Goal: Task Accomplishment & Management: Manage account settings

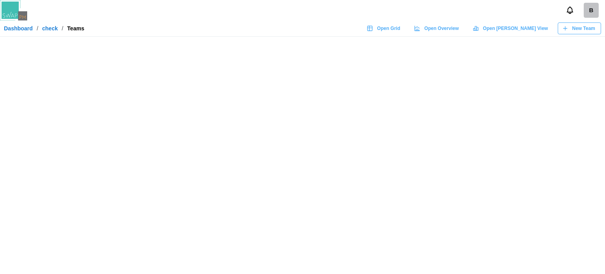
click at [584, 11] on div "B" at bounding box center [591, 10] width 15 height 15
click at [586, 15] on div "B" at bounding box center [591, 10] width 15 height 15
drag, startPoint x: 579, startPoint y: 45, endPoint x: 578, endPoint y: 50, distance: 5.0
click at [578, 50] on div "B Dashboard / check / Teams Open Grid Open Overview Open Gantt View New Team" at bounding box center [302, 137] width 605 height 274
click at [391, 127] on main at bounding box center [302, 137] width 605 height 274
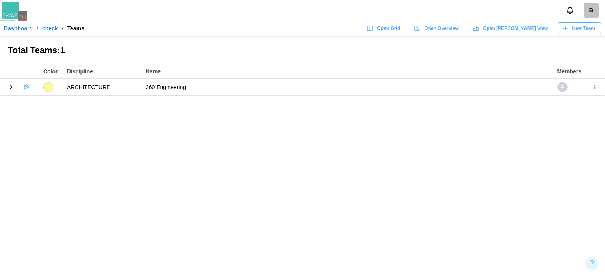
click at [50, 28] on link "check" at bounding box center [50, 29] width 16 height 6
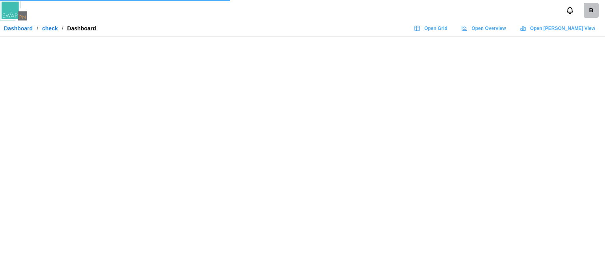
click at [587, 12] on div "B" at bounding box center [591, 10] width 15 height 15
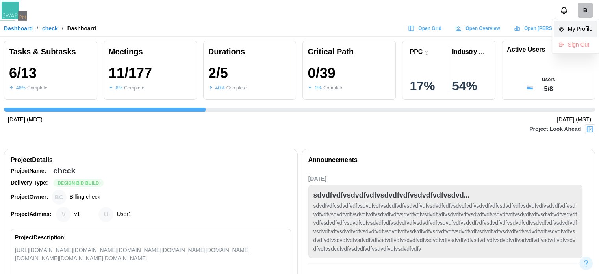
scroll to position [0, 276]
click at [582, 29] on div "My Profile" at bounding box center [580, 29] width 24 height 9
click at [571, 26] on div "My Profile" at bounding box center [580, 29] width 24 height 9
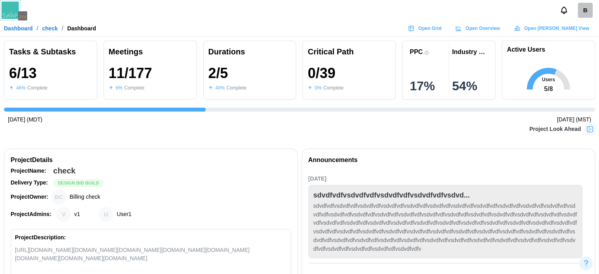
click at [521, 26] on icon at bounding box center [517, 28] width 6 height 6
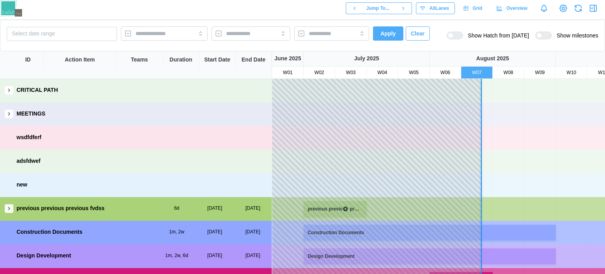
click at [480, 13] on span "Grid" at bounding box center [478, 8] width 10 height 11
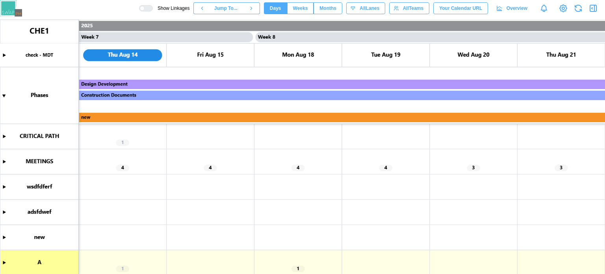
scroll to position [0, 2896]
click at [5, 136] on canvas at bounding box center [302, 147] width 605 height 254
click at [3, 162] on canvas at bounding box center [302, 147] width 605 height 254
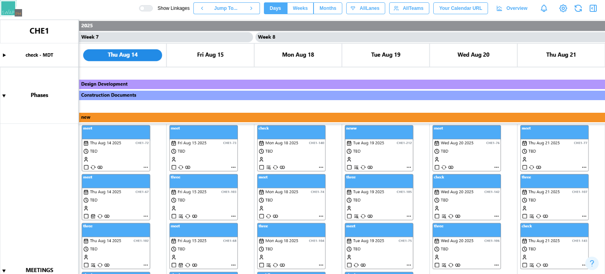
scroll to position [0, 0]
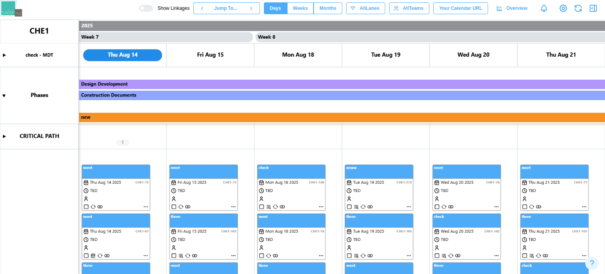
click at [97, 187] on canvas at bounding box center [302, 147] width 605 height 254
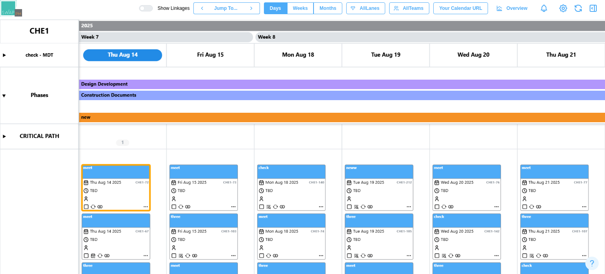
click at [204, 197] on canvas at bounding box center [302, 147] width 605 height 254
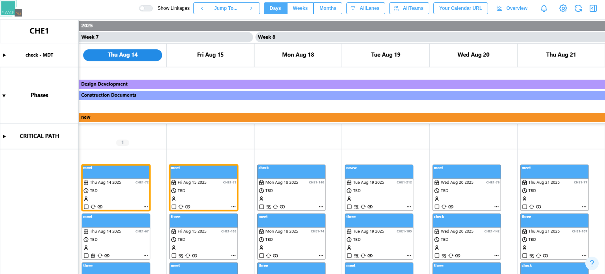
click at [226, 235] on canvas at bounding box center [302, 147] width 605 height 254
click at [532, 188] on canvas at bounding box center [302, 147] width 605 height 254
click at [570, 194] on canvas at bounding box center [302, 147] width 605 height 254
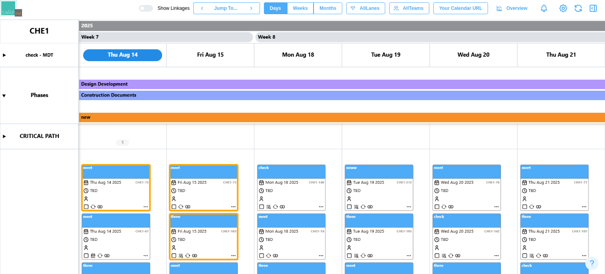
click at [570, 194] on canvas at bounding box center [302, 147] width 605 height 254
click at [189, 228] on canvas at bounding box center [302, 147] width 605 height 254
click at [547, 186] on canvas at bounding box center [302, 147] width 605 height 254
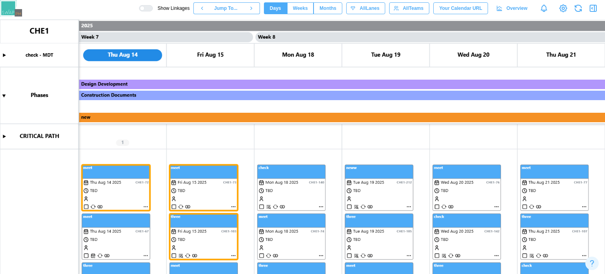
click at [229, 241] on canvas at bounding box center [302, 147] width 605 height 254
click at [222, 224] on canvas at bounding box center [302, 147] width 605 height 254
click at [289, 198] on canvas at bounding box center [302, 147] width 605 height 254
click at [254, 136] on canvas at bounding box center [302, 147] width 605 height 254
click at [161, 176] on canvas at bounding box center [302, 147] width 605 height 254
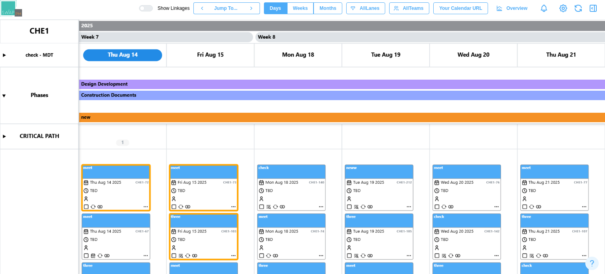
click at [181, 179] on canvas at bounding box center [302, 147] width 605 height 254
click at [102, 188] on canvas at bounding box center [302, 147] width 605 height 254
click at [106, 107] on canvas at bounding box center [302, 147] width 605 height 254
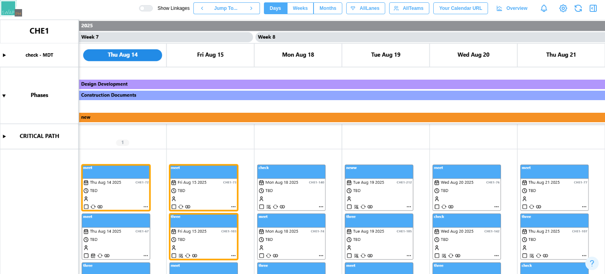
click at [584, 8] on button "button" at bounding box center [578, 8] width 11 height 11
click at [579, 11] on icon "button" at bounding box center [578, 8] width 9 height 9
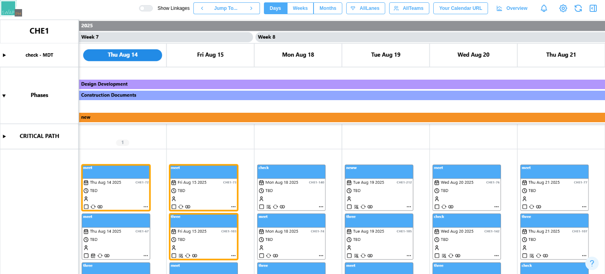
click at [579, 11] on icon "button" at bounding box center [578, 8] width 9 height 9
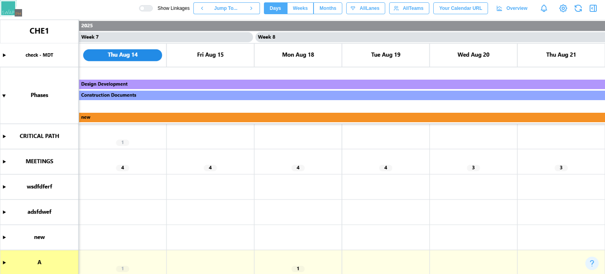
click at [1, 162] on canvas at bounding box center [302, 147] width 605 height 254
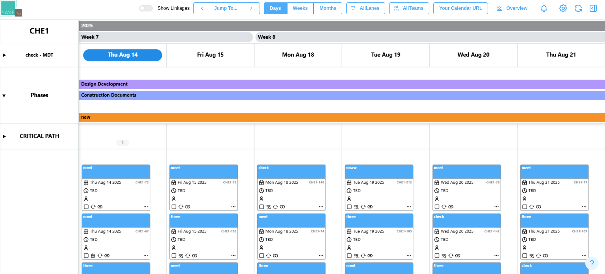
click at [118, 195] on canvas at bounding box center [302, 147] width 605 height 254
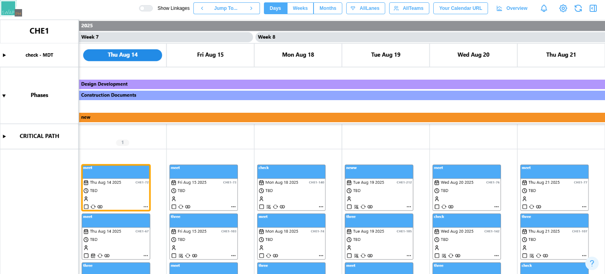
click at [292, 191] on canvas at bounding box center [302, 147] width 605 height 254
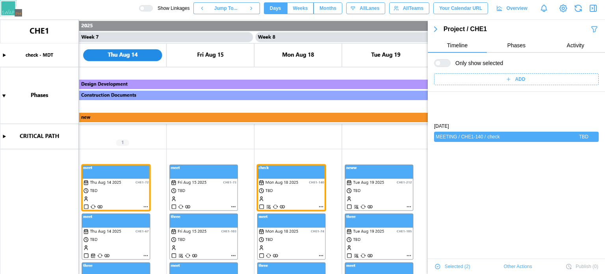
click at [540, 187] on div "MON AUG 18 2025 MEETING / CHE1-140 / check TBD" at bounding box center [516, 229] width 177 height 274
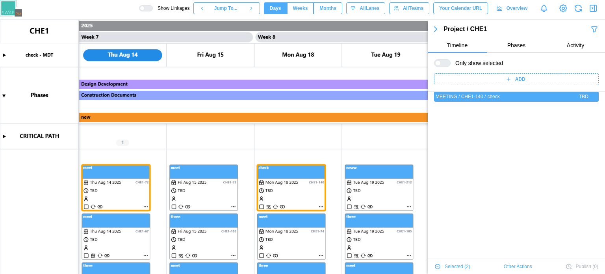
scroll to position [79, 0]
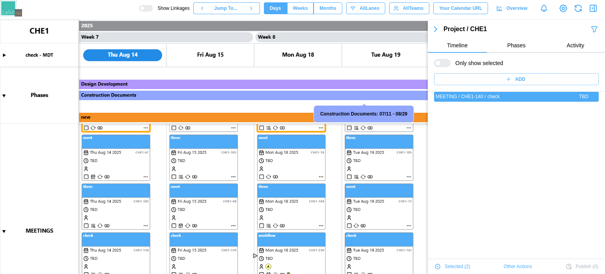
click at [289, 196] on canvas at bounding box center [302, 147] width 605 height 254
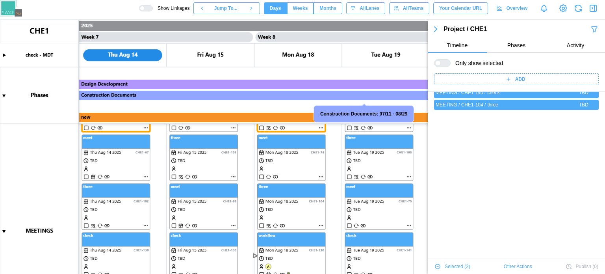
scroll to position [0, 0]
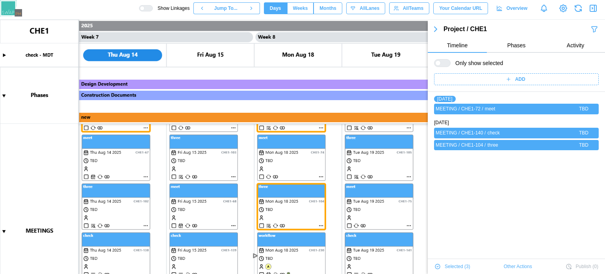
click at [216, 213] on canvas at bounding box center [302, 147] width 605 height 254
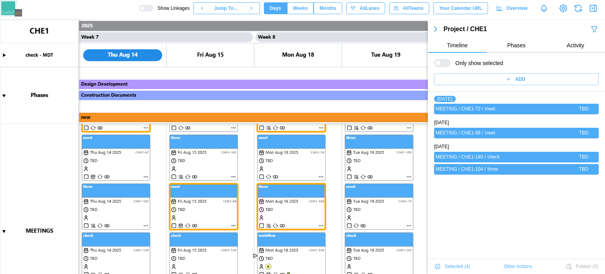
click at [109, 209] on canvas at bounding box center [302, 147] width 605 height 254
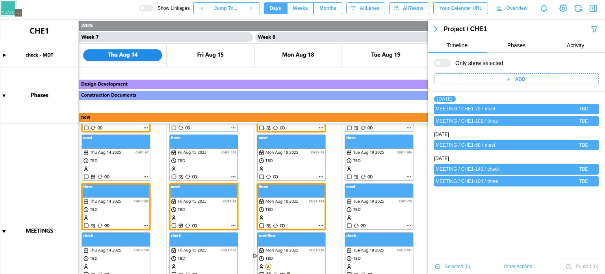
click at [102, 195] on canvas at bounding box center [302, 147] width 605 height 254
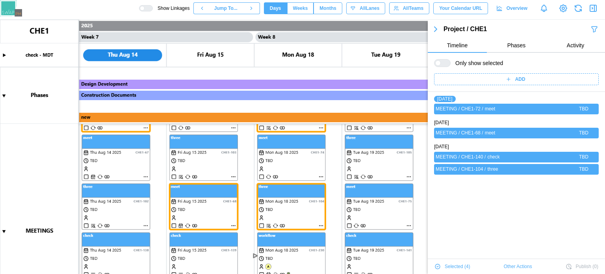
scroll to position [39, 0]
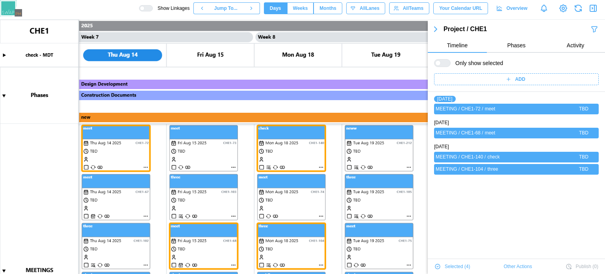
click at [320, 168] on canvas at bounding box center [302, 147] width 605 height 254
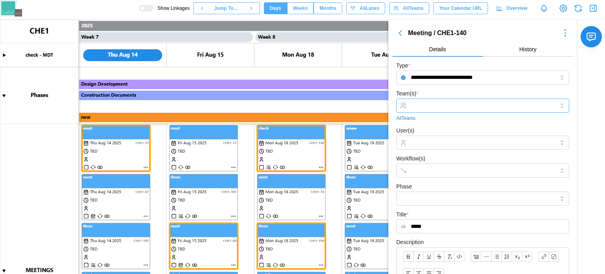
click at [434, 105] on input "Team(s) *" at bounding box center [483, 105] width 144 height 6
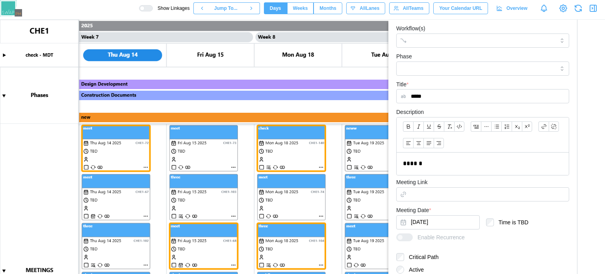
scroll to position [93, 0]
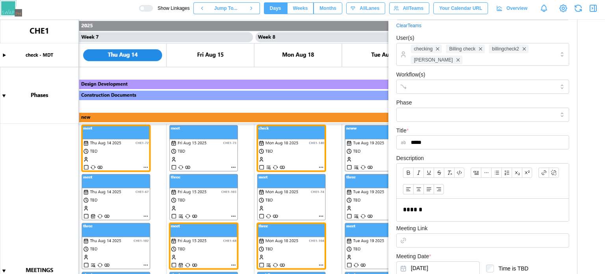
click at [272, 158] on canvas at bounding box center [302, 147] width 605 height 254
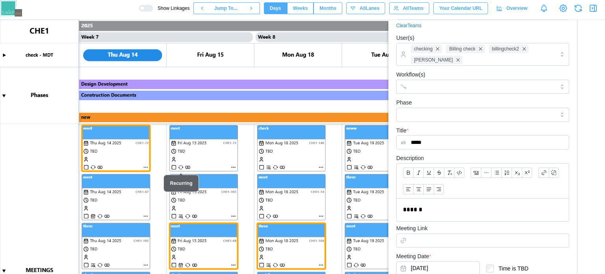
click at [144, 166] on canvas at bounding box center [302, 147] width 605 height 254
click at [145, 166] on canvas at bounding box center [302, 147] width 605 height 254
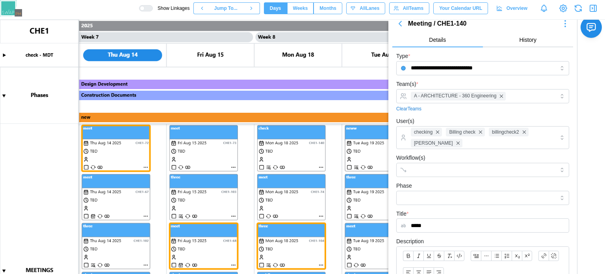
scroll to position [0, 0]
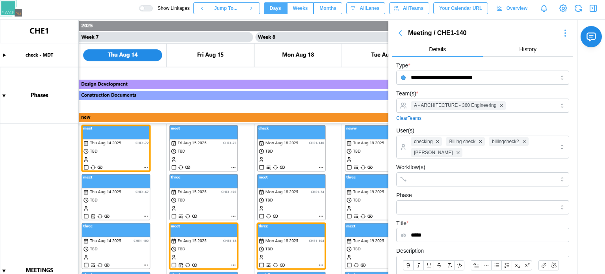
click at [404, 37] on icon "button" at bounding box center [400, 32] width 9 height 9
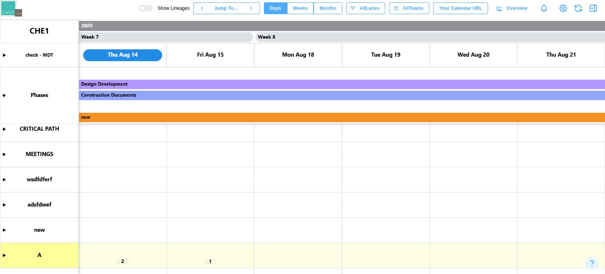
scroll to position [7, 0]
click at [4, 255] on canvas at bounding box center [302, 147] width 605 height 254
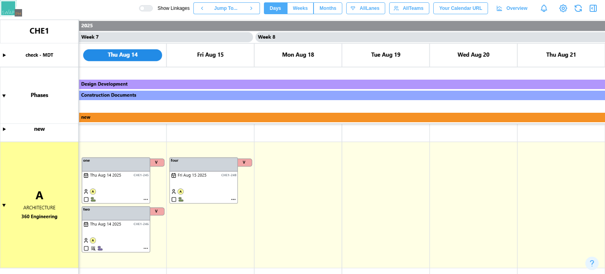
scroll to position [0, 0]
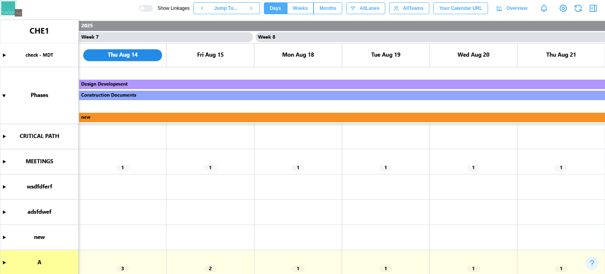
scroll to position [7, 0]
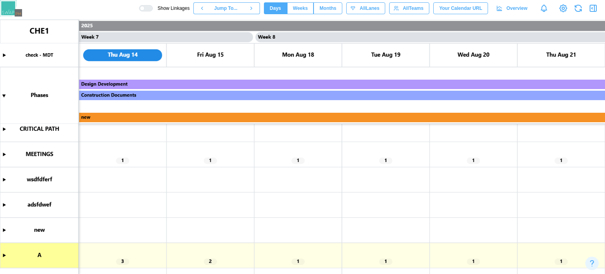
click at [2, 253] on canvas at bounding box center [302, 147] width 605 height 254
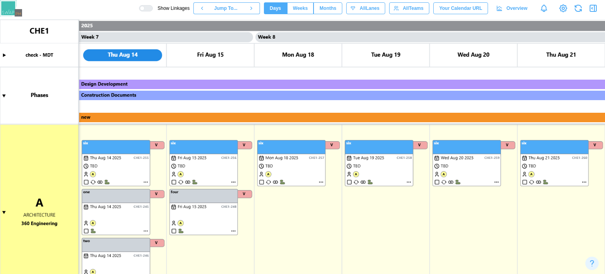
click at [127, 168] on canvas at bounding box center [302, 147] width 605 height 254
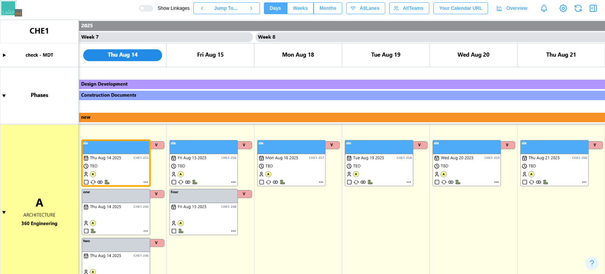
click at [201, 164] on canvas at bounding box center [302, 147] width 605 height 254
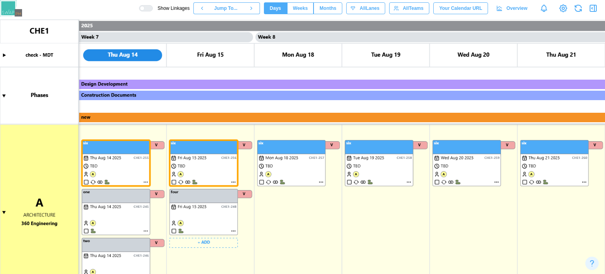
click at [200, 207] on canvas at bounding box center [302, 147] width 605 height 254
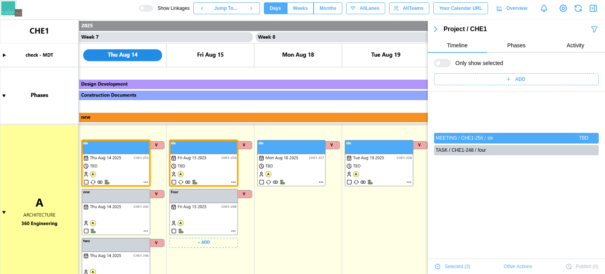
scroll to position [54, 0]
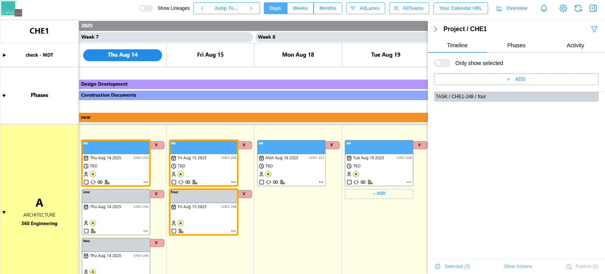
click at [126, 213] on canvas at bounding box center [302, 147] width 605 height 254
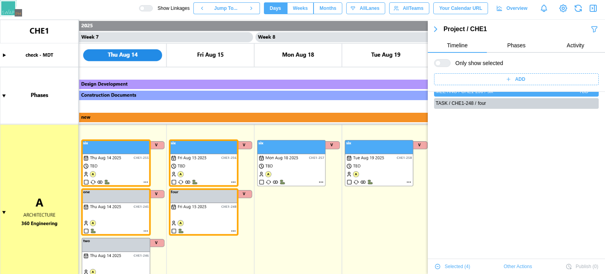
scroll to position [0, 0]
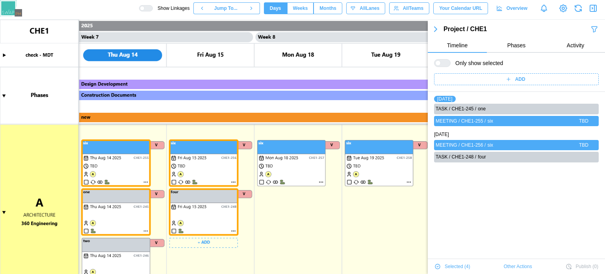
click at [210, 220] on canvas at bounding box center [302, 147] width 605 height 254
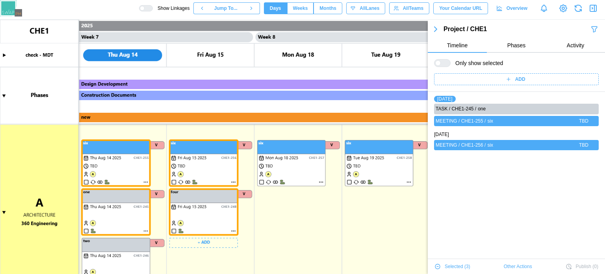
click at [136, 212] on canvas at bounding box center [302, 147] width 605 height 254
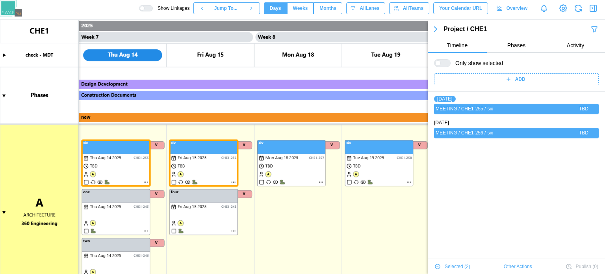
click at [183, 223] on canvas at bounding box center [302, 147] width 605 height 254
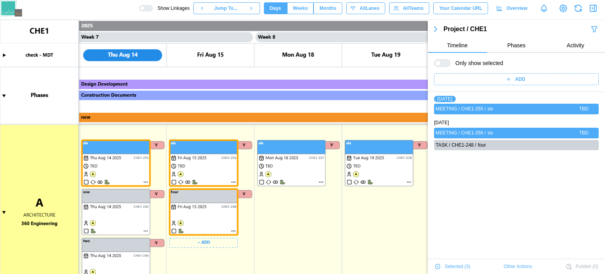
click at [300, 190] on canvas at bounding box center [302, 147] width 605 height 254
click at [304, 177] on canvas at bounding box center [302, 147] width 605 height 254
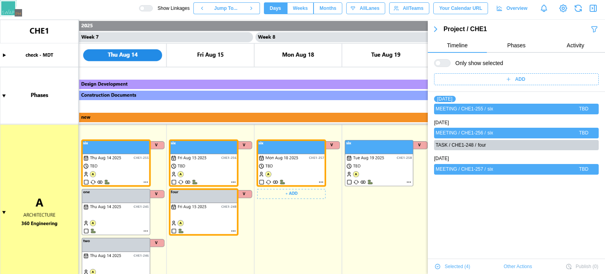
click at [350, 180] on canvas at bounding box center [302, 147] width 605 height 254
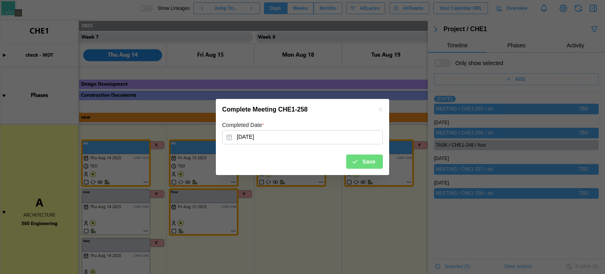
click at [383, 109] on icon "button" at bounding box center [381, 109] width 6 height 6
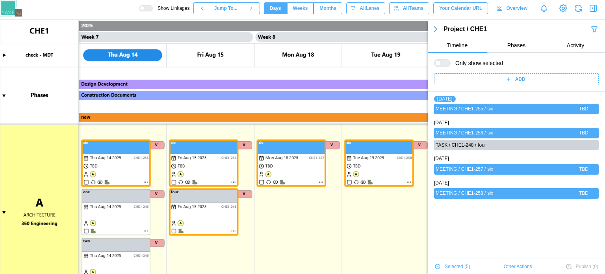
click at [372, 154] on canvas at bounding box center [302, 147] width 605 height 254
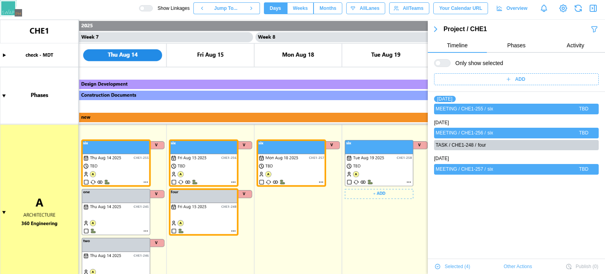
click at [312, 169] on canvas at bounding box center [302, 147] width 605 height 254
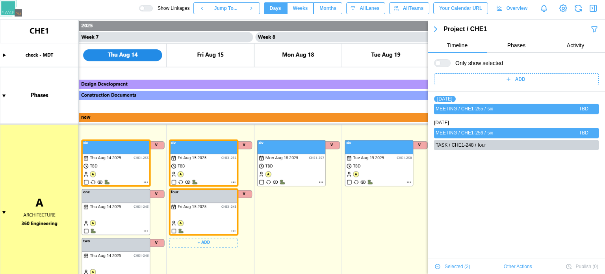
click at [216, 172] on canvas at bounding box center [302, 147] width 605 height 254
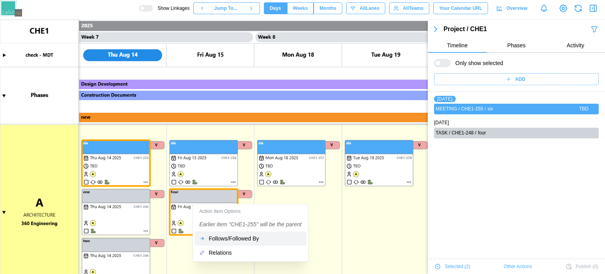
click at [233, 241] on div "Follows/Followed By" at bounding box center [255, 238] width 93 height 6
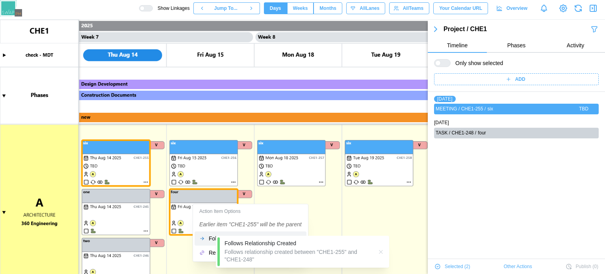
click at [379, 251] on icon "button" at bounding box center [381, 252] width 6 height 6
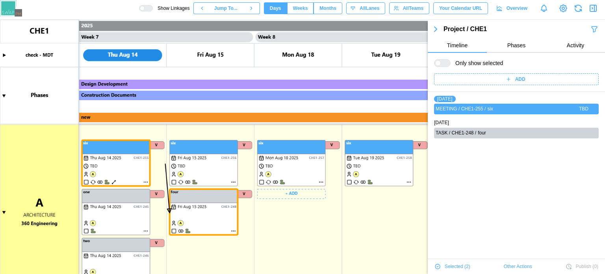
click at [277, 178] on canvas at bounding box center [302, 147] width 605 height 254
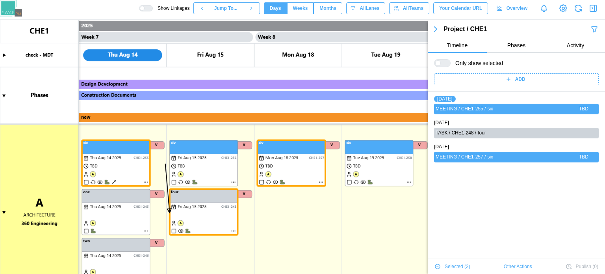
click at [145, 181] on canvas at bounding box center [302, 147] width 605 height 254
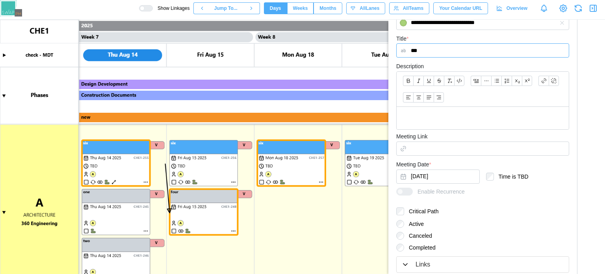
scroll to position [210, 0]
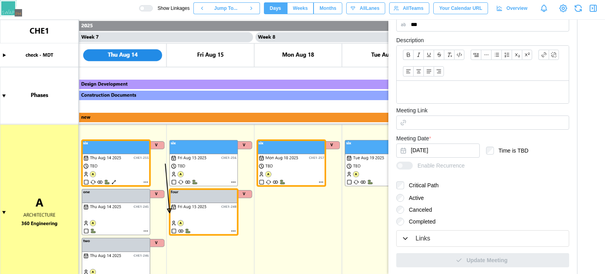
click at [454, 242] on div "Links" at bounding box center [483, 239] width 163 height 10
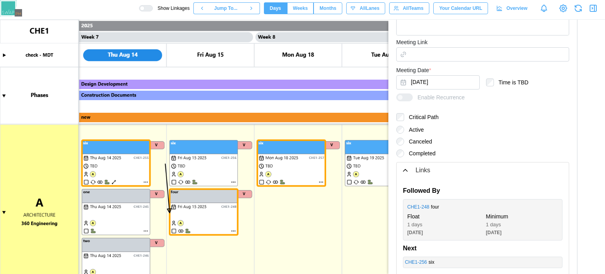
scroll to position [310, 0]
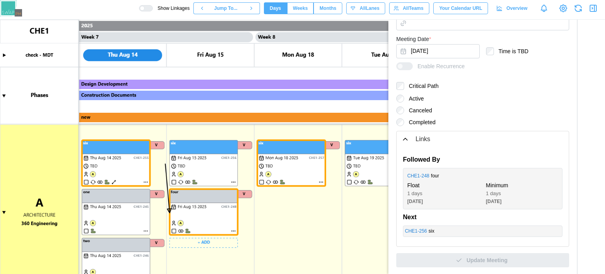
click at [199, 175] on canvas at bounding box center [302, 147] width 605 height 254
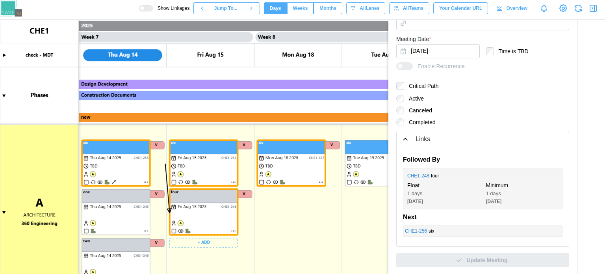
click at [138, 164] on canvas at bounding box center [302, 147] width 605 height 254
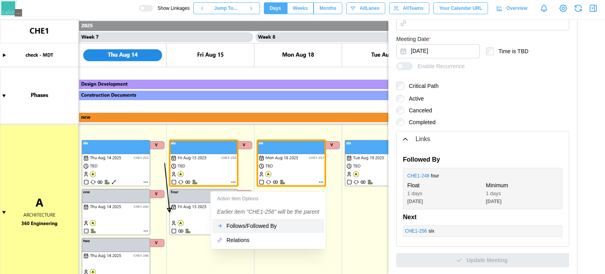
click at [229, 223] on div "Follows/Followed By" at bounding box center [273, 226] width 93 height 6
click at [270, 226] on div "Follows/Followed By" at bounding box center [273, 226] width 93 height 6
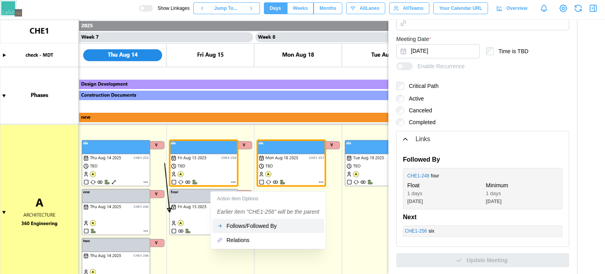
click at [270, 226] on div "Follows/Followed By" at bounding box center [273, 226] width 93 height 6
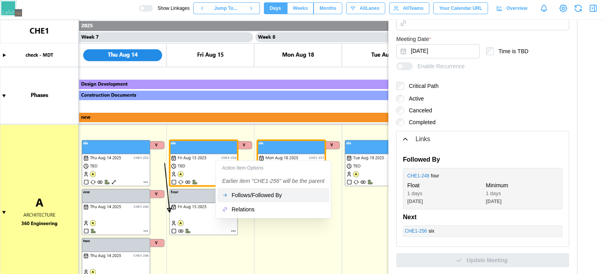
click at [235, 196] on div "Follows/Followed By" at bounding box center [278, 195] width 93 height 6
click at [237, 212] on div "Relations" at bounding box center [278, 209] width 93 height 6
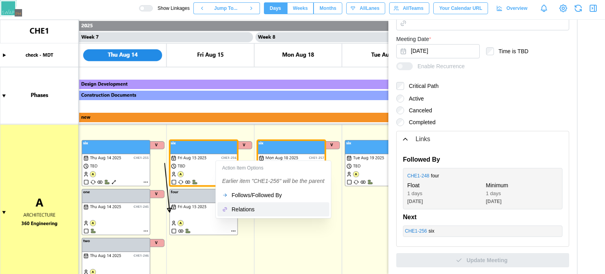
click at [237, 212] on div "Relations" at bounding box center [278, 209] width 93 height 6
click at [241, 198] on div "Follows/Followed By" at bounding box center [278, 195] width 93 height 6
click at [241, 197] on div "Follows/Followed By" at bounding box center [278, 195] width 93 height 6
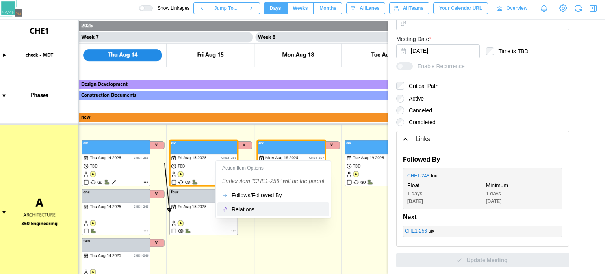
click at [243, 208] on div "Relations" at bounding box center [278, 209] width 93 height 6
click at [254, 198] on div "Follows/Followed By" at bounding box center [278, 195] width 93 height 6
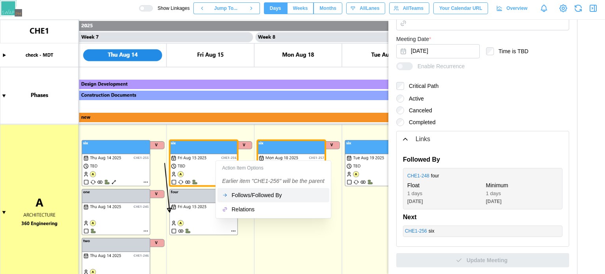
click at [254, 198] on div "Follows/Followed By" at bounding box center [278, 195] width 93 height 6
click at [249, 217] on div "Action Item Options Earlier item "CHE1-256" will be the parent Follows/Followed…" at bounding box center [274, 189] width 116 height 58
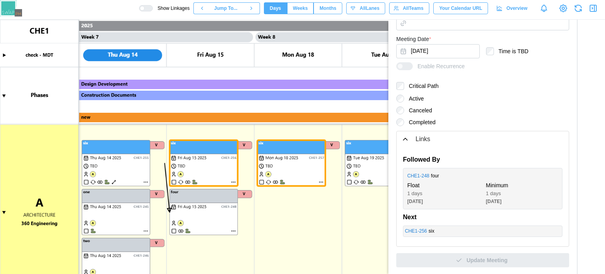
scroll to position [23, 0]
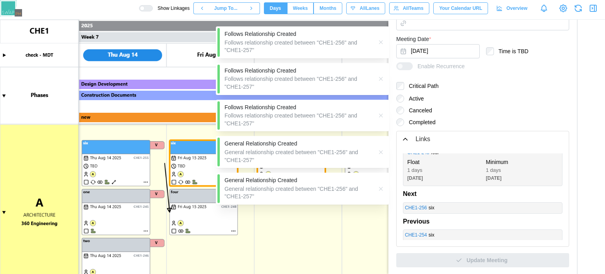
click at [120, 166] on canvas at bounding box center [302, 147] width 605 height 254
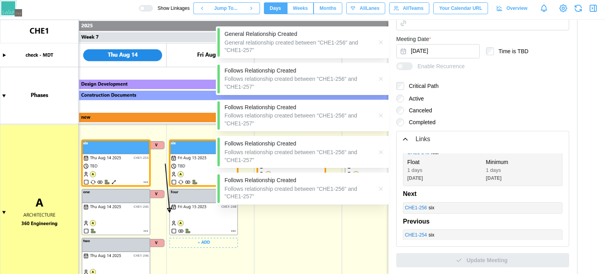
click at [196, 209] on canvas at bounding box center [302, 147] width 605 height 254
click at [378, 190] on icon "button" at bounding box center [381, 189] width 6 height 6
click at [380, 150] on div "Follows Relationship Created Follows relationship created between "CHE1-256" an…" at bounding box center [302, 152] width 173 height 32
click at [385, 115] on div "Follows Relationship Created Follows relationship created between "CHE1-256" an…" at bounding box center [302, 116] width 173 height 32
click at [383, 85] on div "General Relationship Created General relationship created between "CHE1-256" an…" at bounding box center [302, 146] width 173 height 241
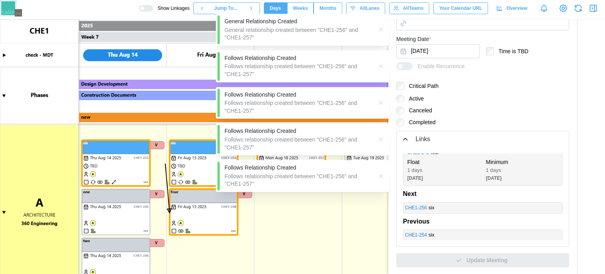
click at [382, 175] on icon "button" at bounding box center [381, 176] width 6 height 6
click at [378, 140] on div "Follows Relationship Created Follows relationship created between "CHE1-256" an…" at bounding box center [302, 139] width 173 height 32
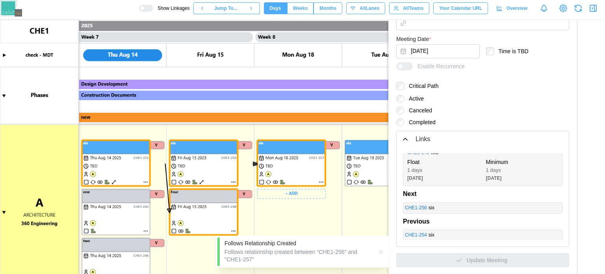
click at [253, 165] on canvas at bounding box center [302, 147] width 605 height 254
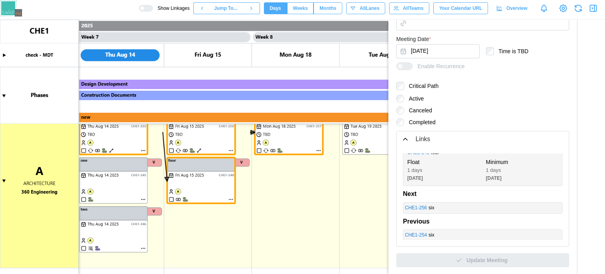
scroll to position [120, 0]
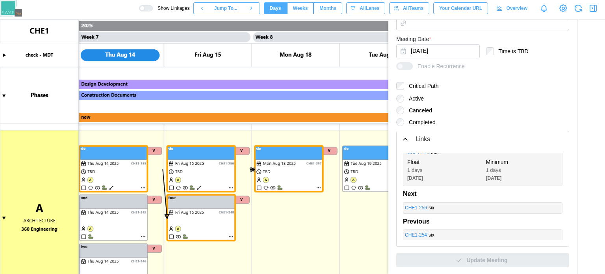
click at [203, 203] on canvas at bounding box center [302, 147] width 605 height 254
click at [210, 217] on canvas at bounding box center [302, 147] width 605 height 254
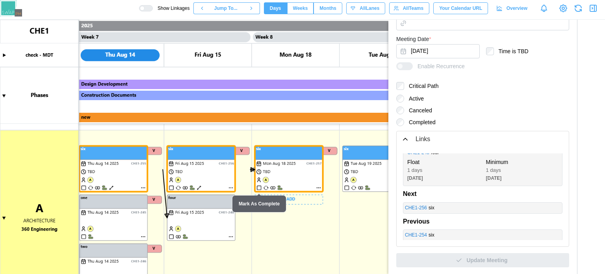
click at [284, 170] on canvas at bounding box center [302, 147] width 605 height 254
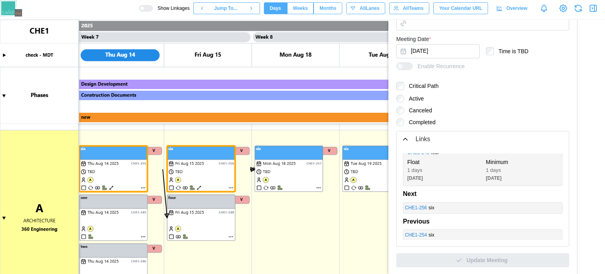
click at [141, 187] on canvas at bounding box center [302, 147] width 605 height 254
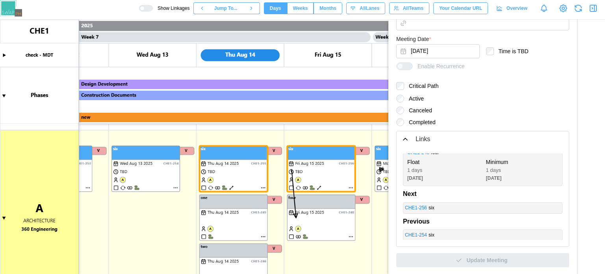
scroll to position [0, 2839]
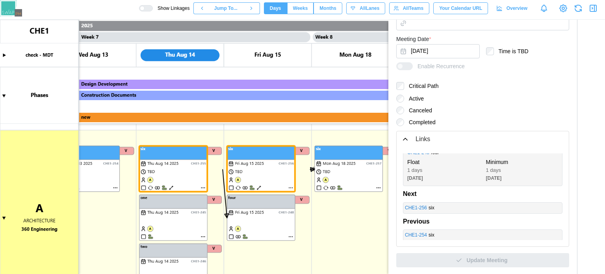
click at [205, 188] on canvas at bounding box center [302, 147] width 605 height 254
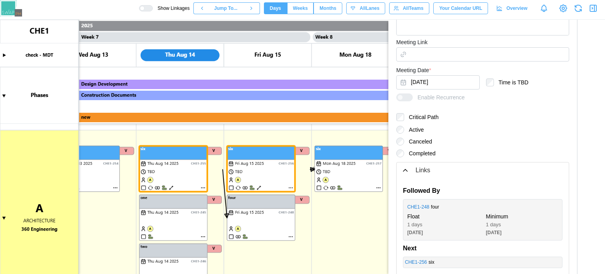
scroll to position [310, 0]
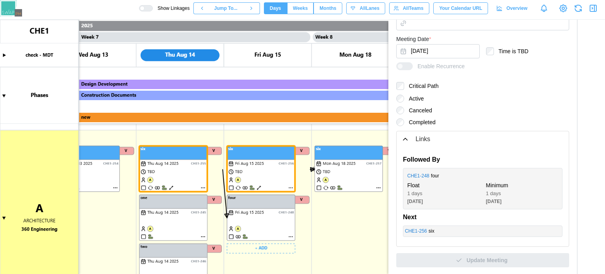
click at [292, 236] on canvas at bounding box center [302, 147] width 605 height 254
click at [291, 236] on canvas at bounding box center [302, 147] width 605 height 254
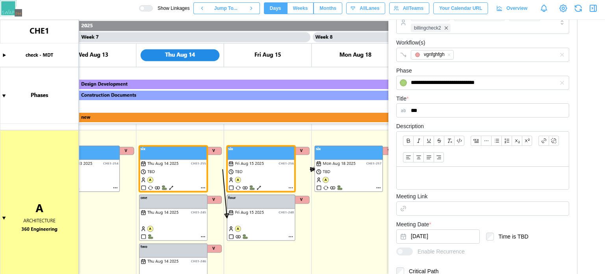
scroll to position [113, 0]
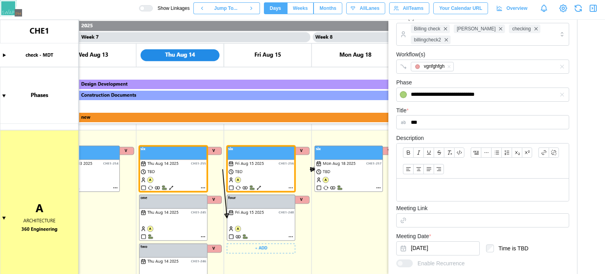
click at [292, 236] on canvas at bounding box center [302, 147] width 605 height 254
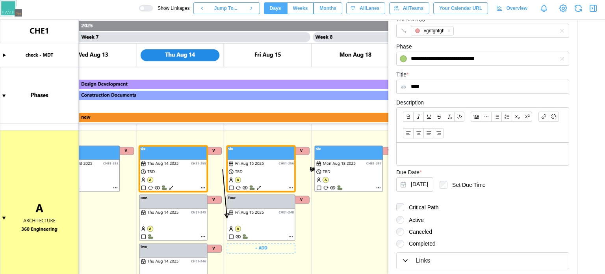
scroll to position [134, 0]
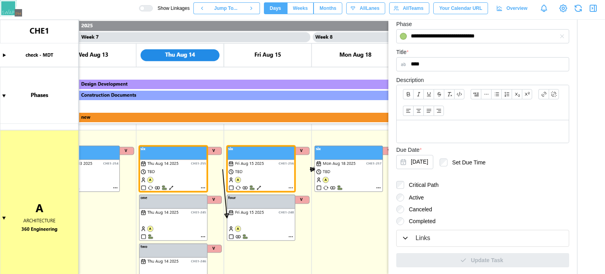
click at [421, 238] on div "Links" at bounding box center [423, 238] width 15 height 10
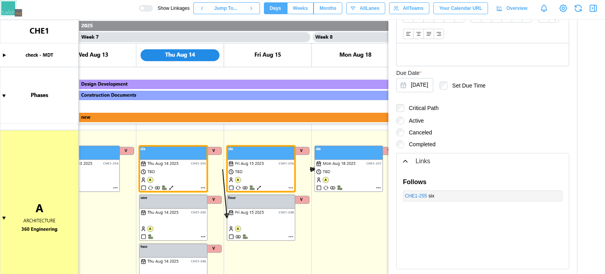
scroll to position [234, 0]
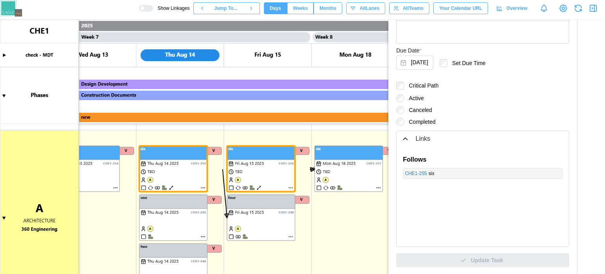
click at [420, 170] on link "CHE1 - 255" at bounding box center [416, 173] width 22 height 7
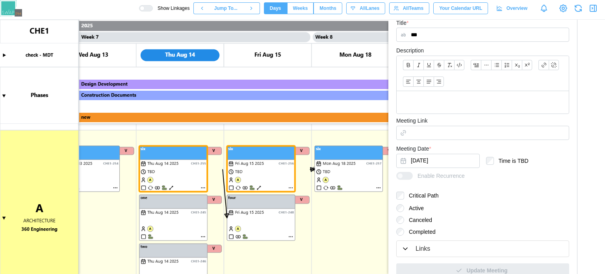
scroll to position [210, 0]
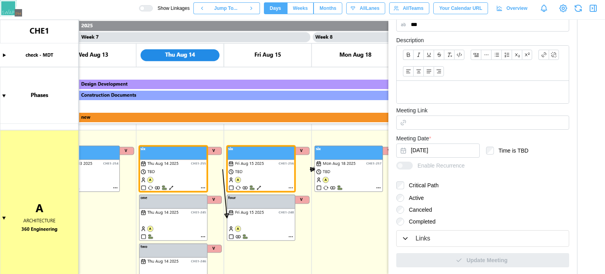
click at [445, 237] on div "Links" at bounding box center [483, 239] width 163 height 10
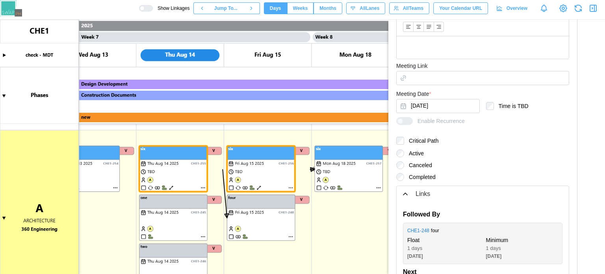
scroll to position [310, 0]
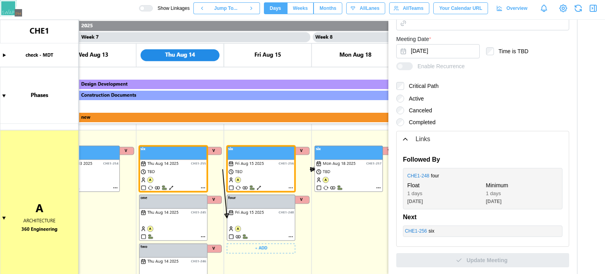
click at [293, 187] on canvas at bounding box center [302, 147] width 605 height 254
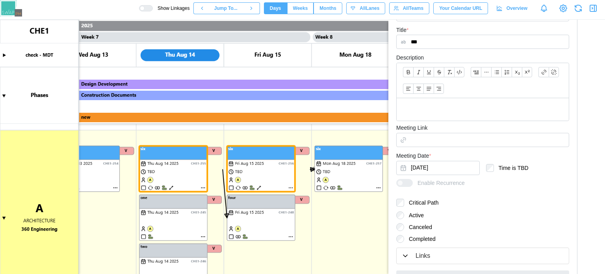
scroll to position [210, 0]
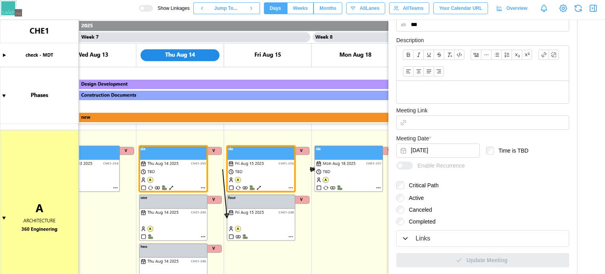
click at [405, 234] on div "Links" at bounding box center [483, 239] width 163 height 10
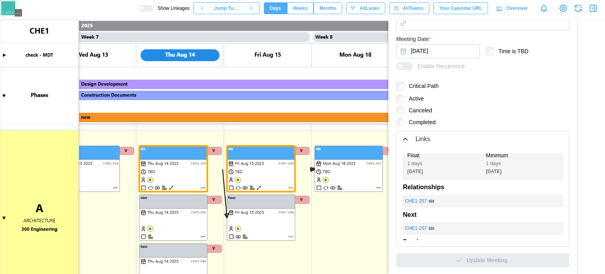
scroll to position [50, 0]
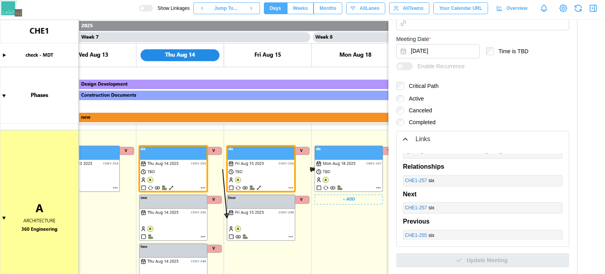
click at [378, 187] on canvas at bounding box center [302, 147] width 605 height 254
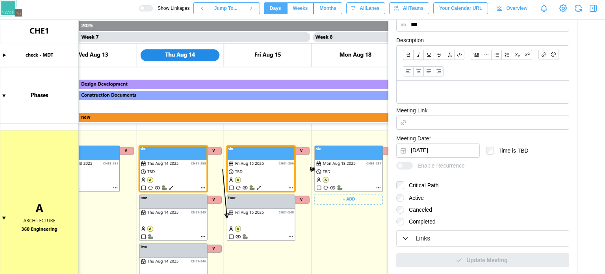
click at [421, 242] on button "Links" at bounding box center [483, 239] width 172 height 16
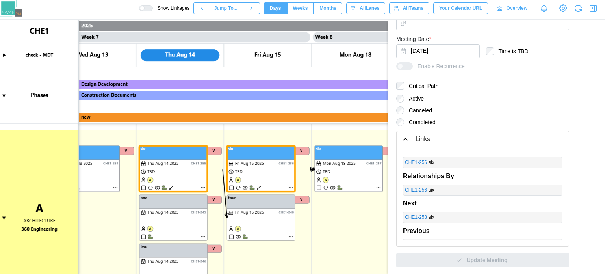
scroll to position [20, 0]
